Goal: Information Seeking & Learning: Learn about a topic

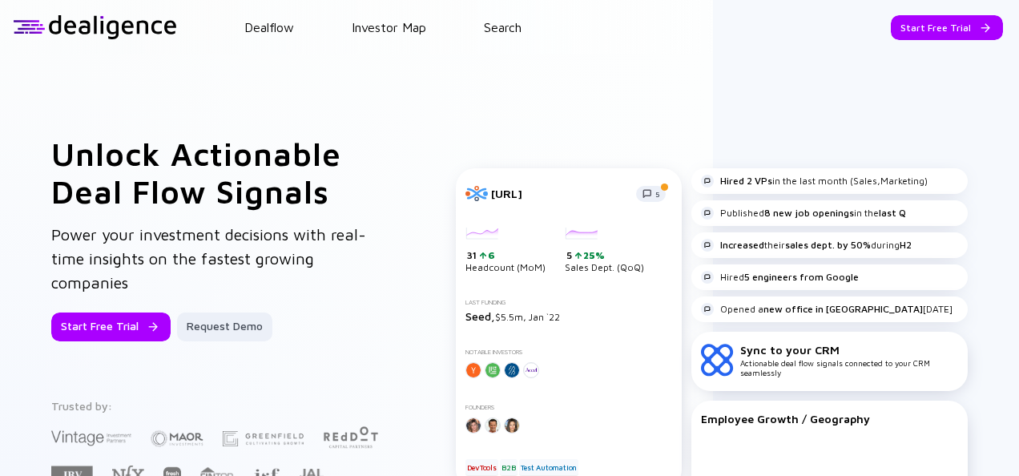
click at [513, 37] on header "Dealflow Investor Map Search Start Free Trial Dealflow Investor Map Start Free …" at bounding box center [509, 27] width 1019 height 54
click at [509, 34] on link "Search" at bounding box center [503, 27] width 38 height 14
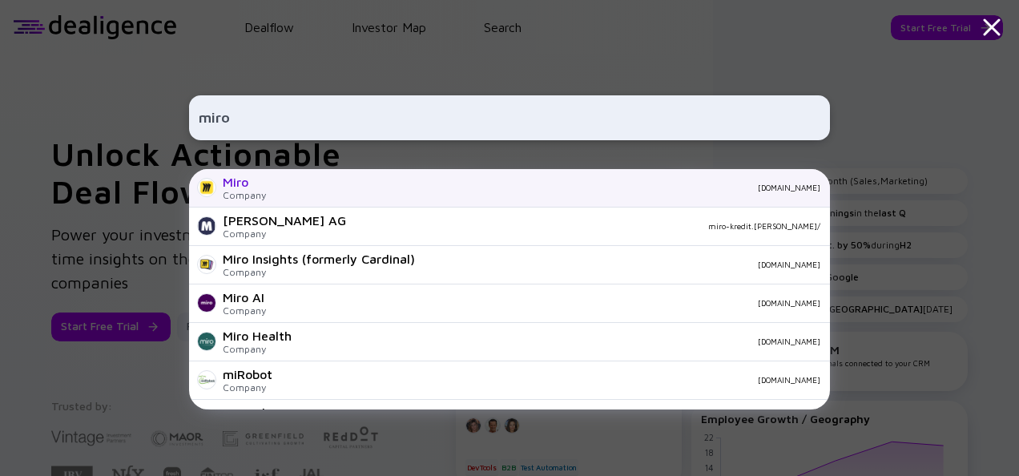
type input "miro"
click at [311, 187] on div "miro.com" at bounding box center [549, 188] width 541 height 10
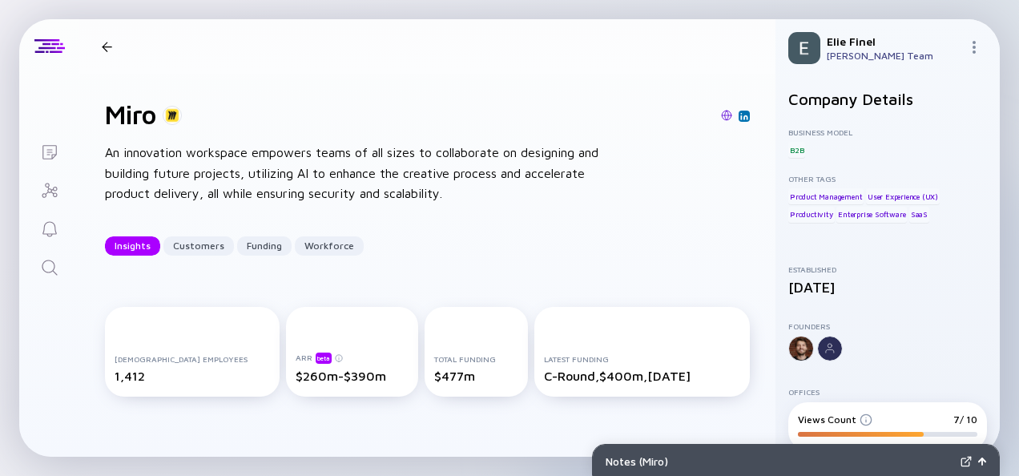
click at [102, 38] on div "Miro Insights Customers Funding Workforce" at bounding box center [244, 46] width 299 height 21
click at [112, 50] on div at bounding box center [106, 47] width 23 height 10
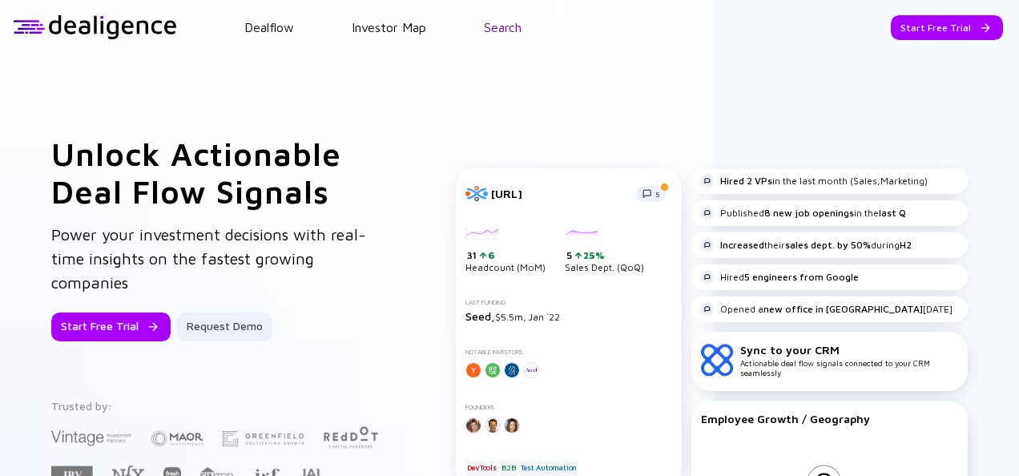
click at [490, 23] on link "Search" at bounding box center [503, 27] width 38 height 14
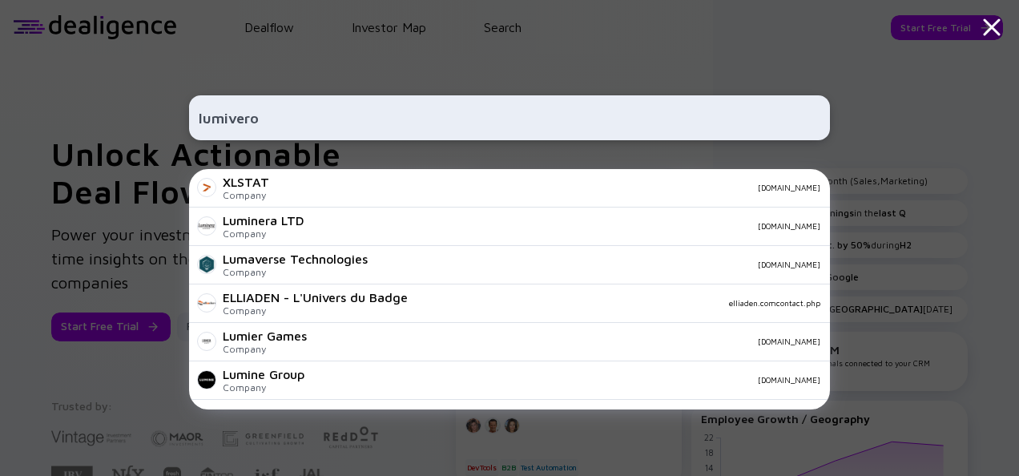
click at [245, 110] on input "lumivero" at bounding box center [509, 117] width 621 height 29
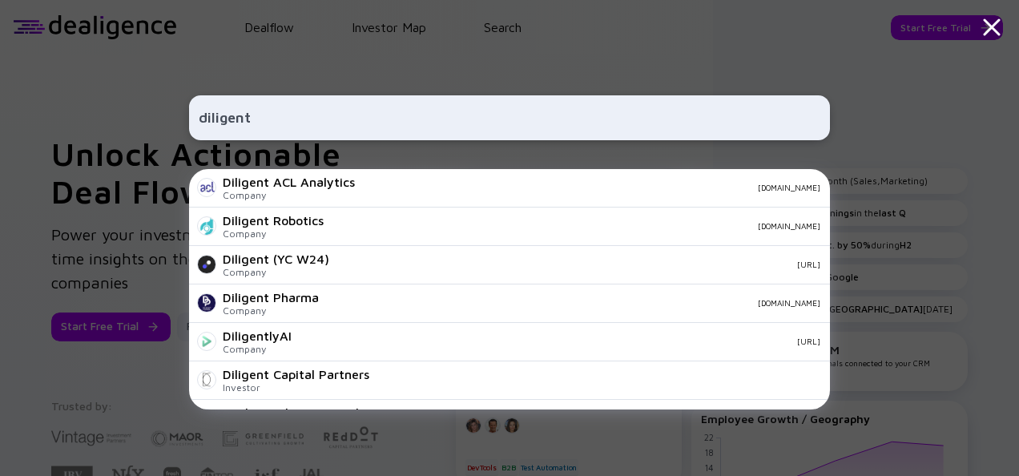
click at [340, 57] on div "diligent Diligent ACL Analytics Company acl.com Diligent Robotics Company dilig…" at bounding box center [509, 238] width 641 height 476
drag, startPoint x: 288, startPoint y: 93, endPoint x: 267, endPoint y: 108, distance: 25.8
click at [277, 103] on div "diligent Diligent ACL Analytics Company acl.com Diligent Robotics Company dilig…" at bounding box center [509, 238] width 641 height 476
click at [261, 109] on input "diligent" at bounding box center [509, 117] width 621 height 29
click at [234, 117] on input "diligent" at bounding box center [509, 117] width 621 height 29
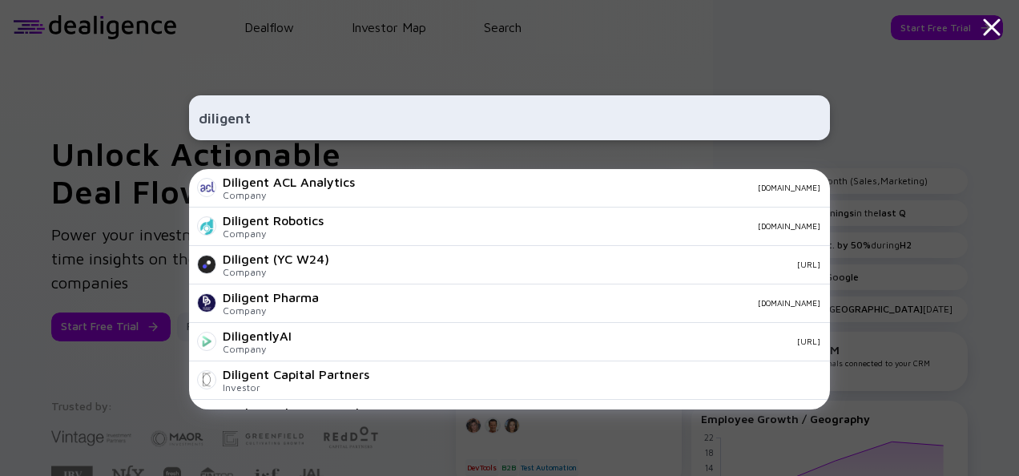
click at [234, 117] on input "diligent" at bounding box center [509, 117] width 621 height 29
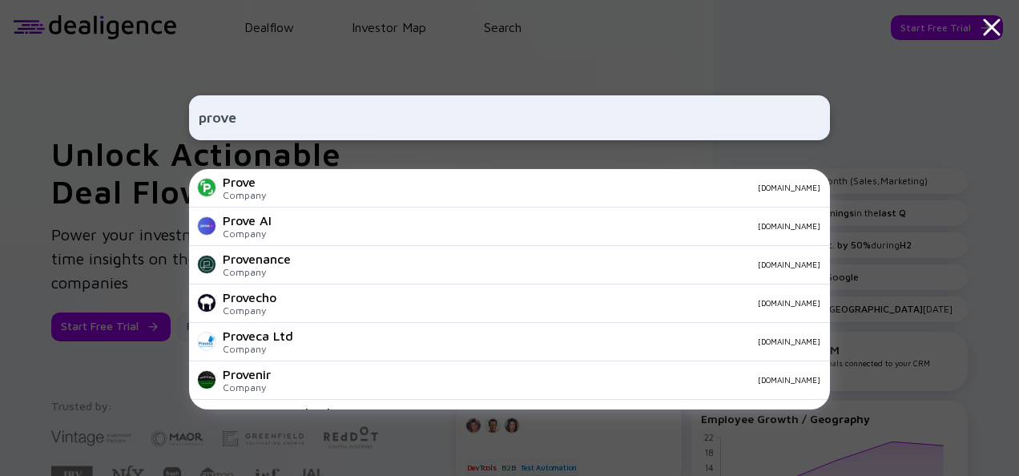
click at [298, 50] on div "prove Prove Company prove.com Prove AI Company proveai.com Provenance Company p…" at bounding box center [509, 238] width 641 height 476
click at [325, 120] on input "prove" at bounding box center [509, 117] width 621 height 29
click at [324, 120] on input "prove" at bounding box center [509, 117] width 621 height 29
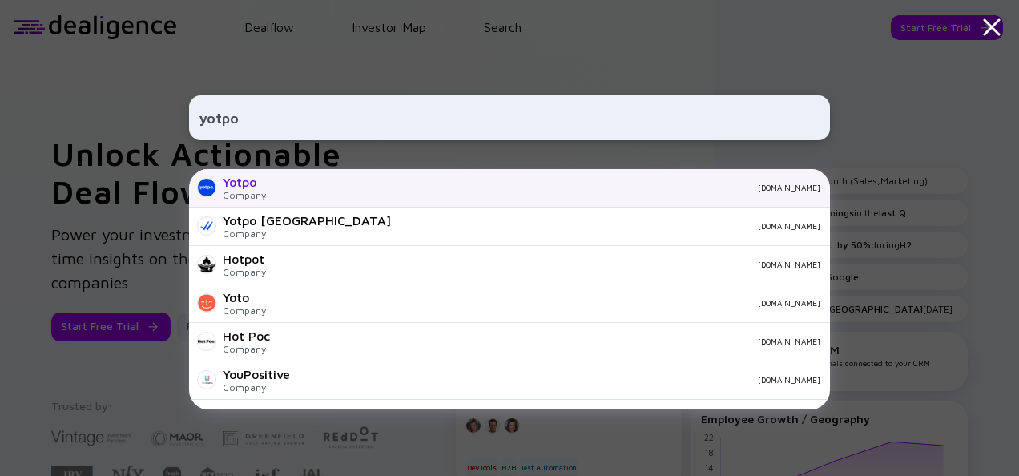
type input "yotpo"
click at [264, 185] on div "Yotpo Company yotpo.com" at bounding box center [509, 188] width 641 height 38
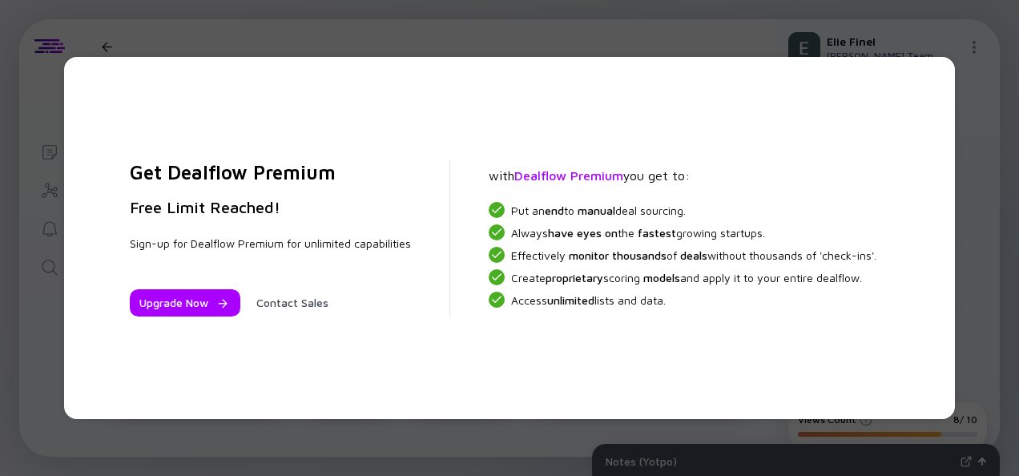
click at [448, 35] on div "Get Dealflow Premium Free Limit Reached! Sign-up for Dealflow Premium for unlim…" at bounding box center [509, 238] width 1019 height 476
click at [191, 44] on div "Get Dealflow Premium Free Limit Reached! Sign-up for Dealflow Premium for unlim…" at bounding box center [509, 238] width 1019 height 476
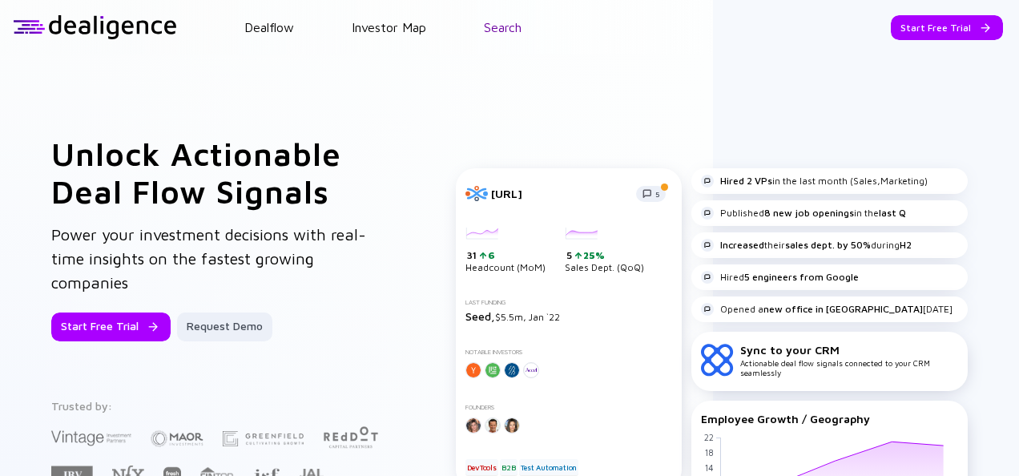
click at [500, 30] on link "Search" at bounding box center [503, 27] width 38 height 14
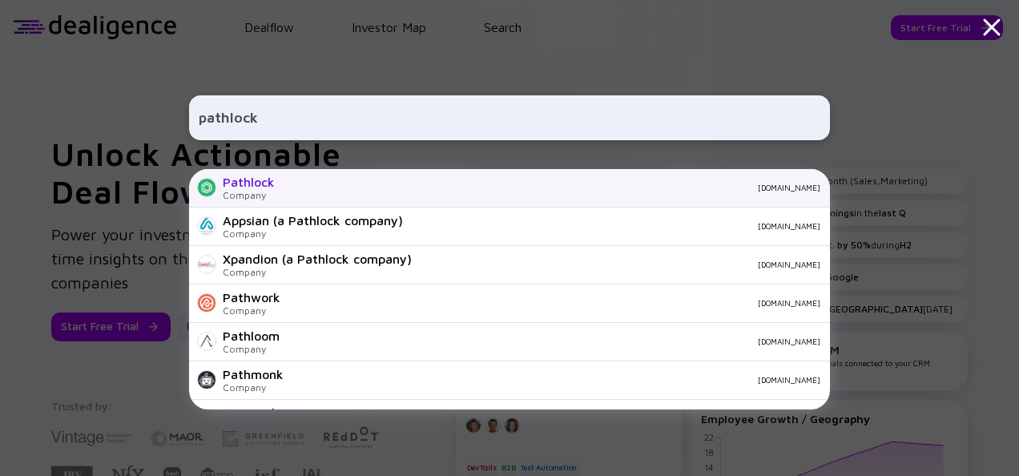
type input "pathlock"
click at [261, 185] on div "Pathlock" at bounding box center [249, 182] width 52 height 14
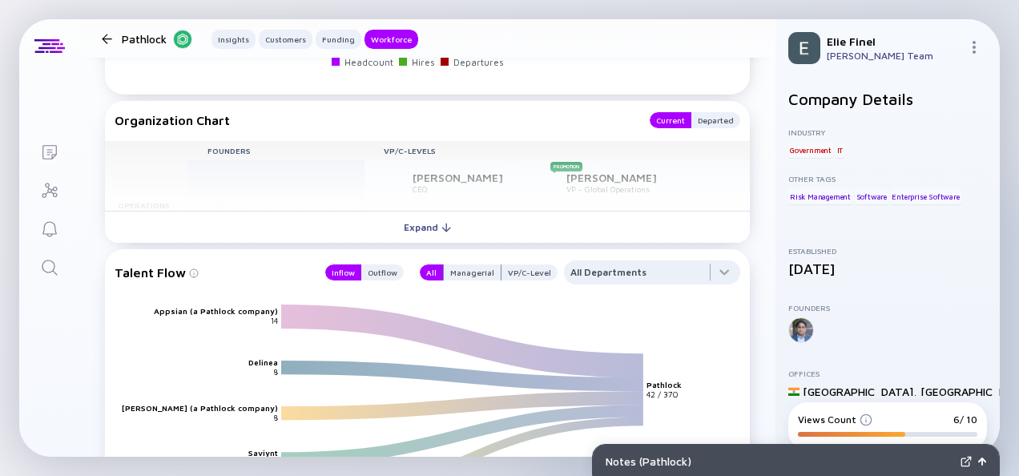
scroll to position [1975, 0]
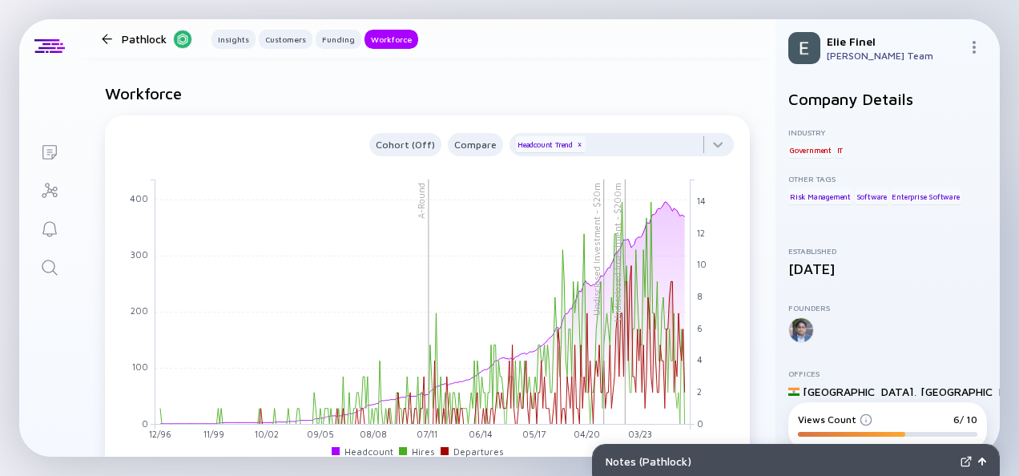
click at [117, 39] on div at bounding box center [106, 39] width 23 height 10
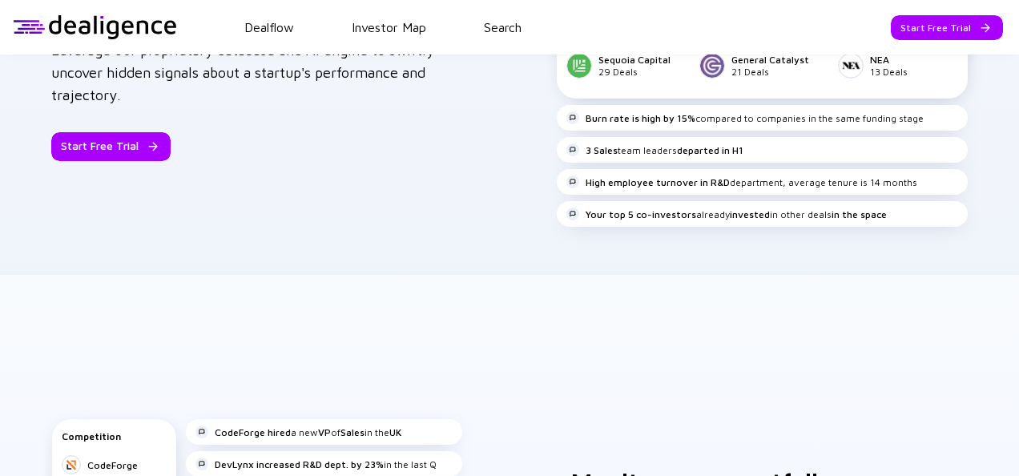
scroll to position [1272, 0]
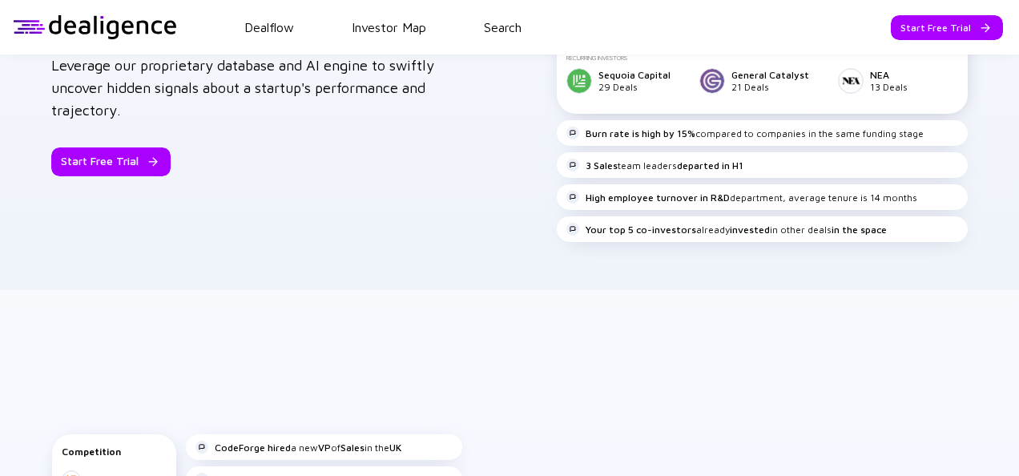
click at [524, 13] on header "Dealflow Investor Map Search Start Free Trial Dealflow Investor Map Start Free …" at bounding box center [509, 27] width 1019 height 54
click at [506, 32] on link "Search" at bounding box center [503, 27] width 38 height 14
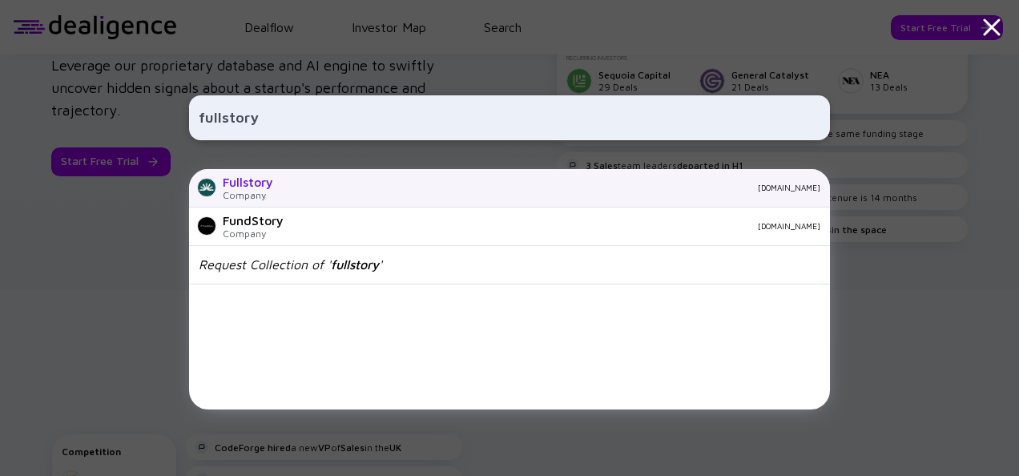
type input "fullstory"
click at [230, 175] on div "Fullstory" at bounding box center [248, 182] width 50 height 14
